Goal: Transaction & Acquisition: Download file/media

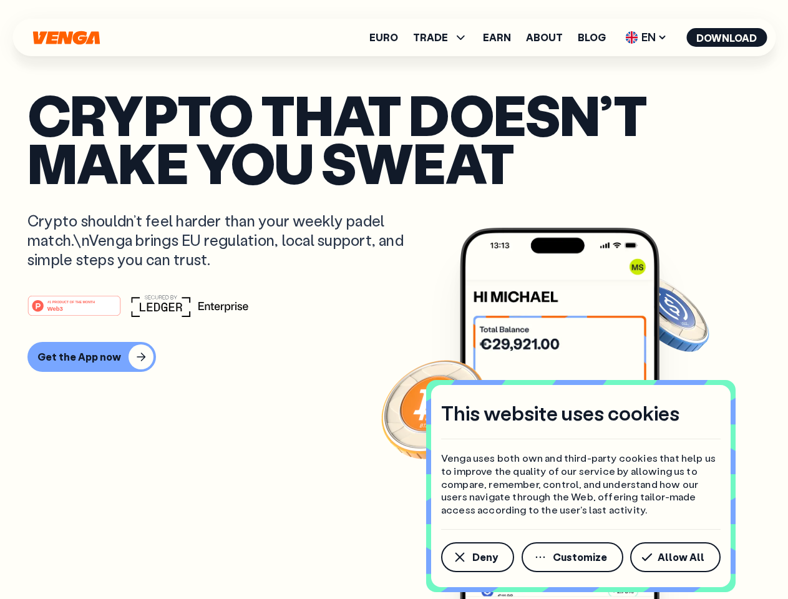
click at [394, 299] on div "#1 PRODUCT OF THE MONTH Web3" at bounding box center [393, 305] width 733 height 22
click at [477, 557] on span "Deny" at bounding box center [485, 557] width 26 height 10
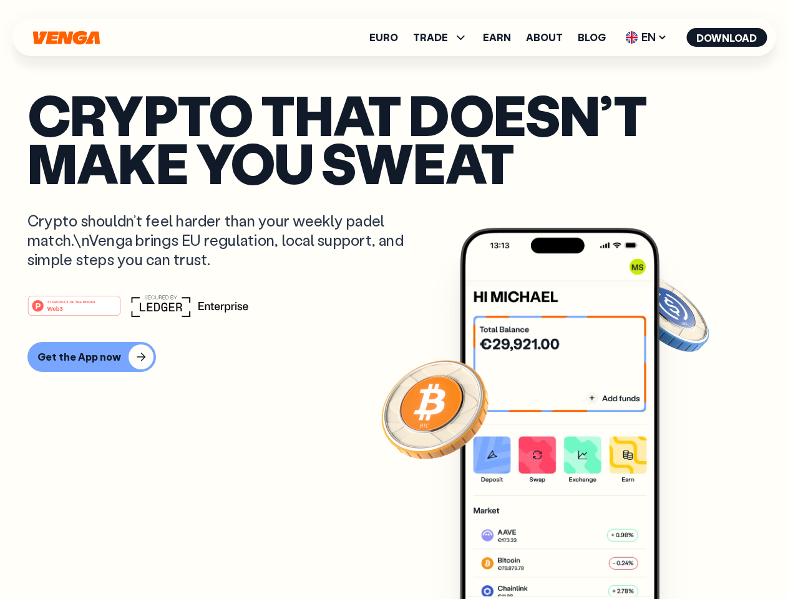
click at [573, 557] on img at bounding box center [560, 437] width 200 height 418
click at [678, 557] on article "Crypto that doesn’t make you sweat Crypto shouldn’t feel harder than your weekl…" at bounding box center [393, 324] width 733 height 468
click at [444, 37] on span "TRADE" at bounding box center [430, 37] width 35 height 10
click at [646, 37] on span "EN" at bounding box center [646, 37] width 51 height 20
click at [727, 37] on button "Download" at bounding box center [726, 37] width 80 height 19
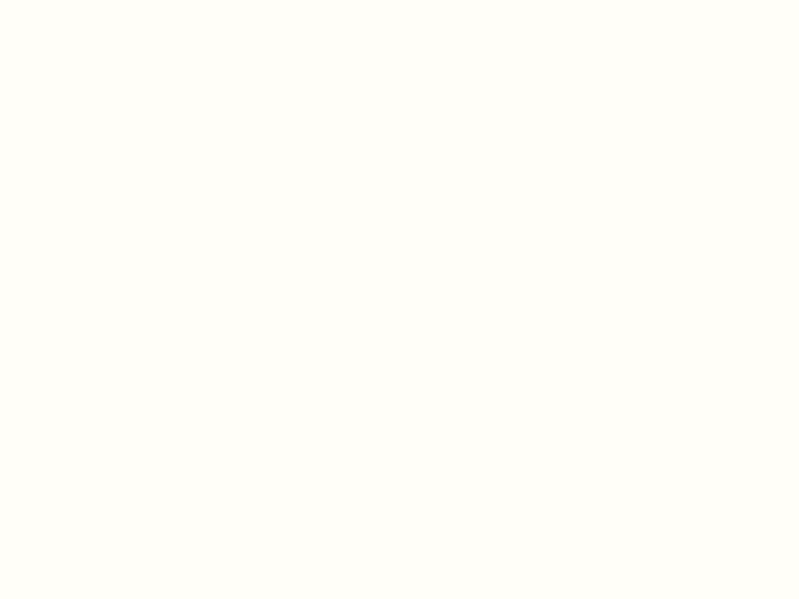
click at [394, 0] on html "This website uses cookies Venga uses both own and third-party cookies that help…" at bounding box center [399, 0] width 799 height 0
click at [90, 0] on html "This website uses cookies Venga uses both own and third-party cookies that help…" at bounding box center [399, 0] width 799 height 0
click at [76, 0] on html "This website uses cookies Venga uses both own and third-party cookies that help…" at bounding box center [399, 0] width 799 height 0
